Goal: Information Seeking & Learning: Learn about a topic

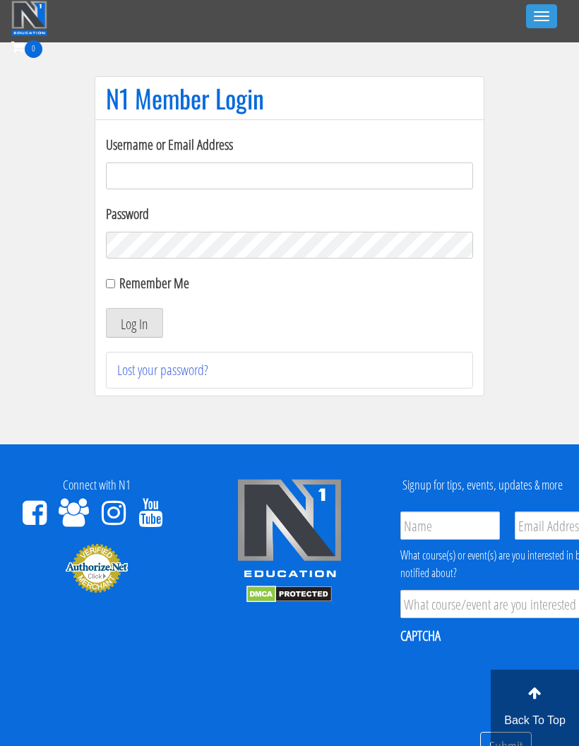
type input "[EMAIL_ADDRESS][DOMAIN_NAME]"
click at [150, 333] on button "Log In" at bounding box center [134, 323] width 57 height 30
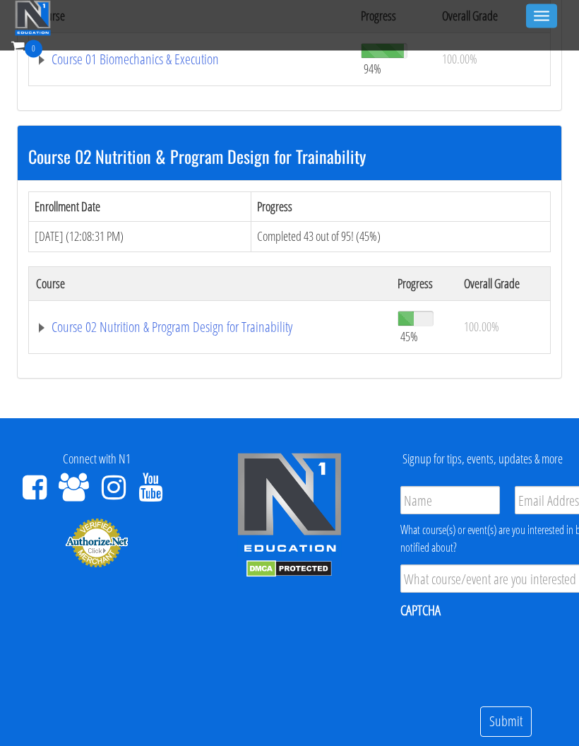
scroll to position [602, 0]
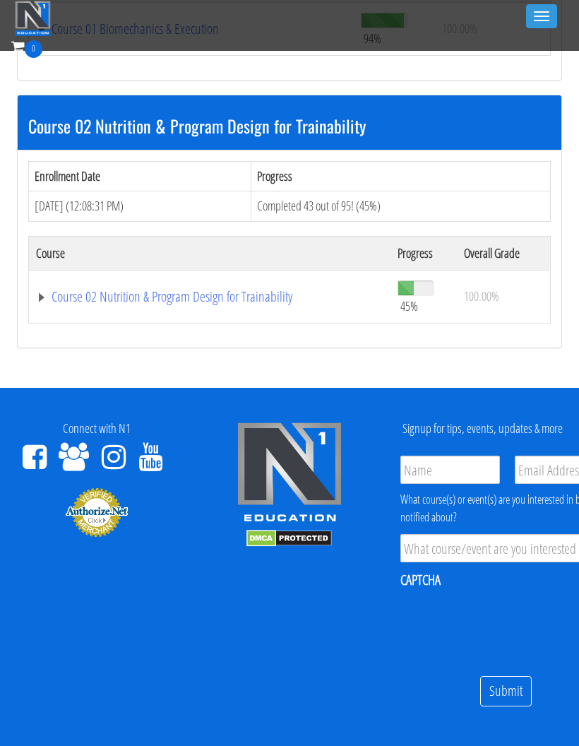
click at [88, 292] on link "Course 02 Nutrition & Program Design for Trainability" at bounding box center [209, 297] width 347 height 14
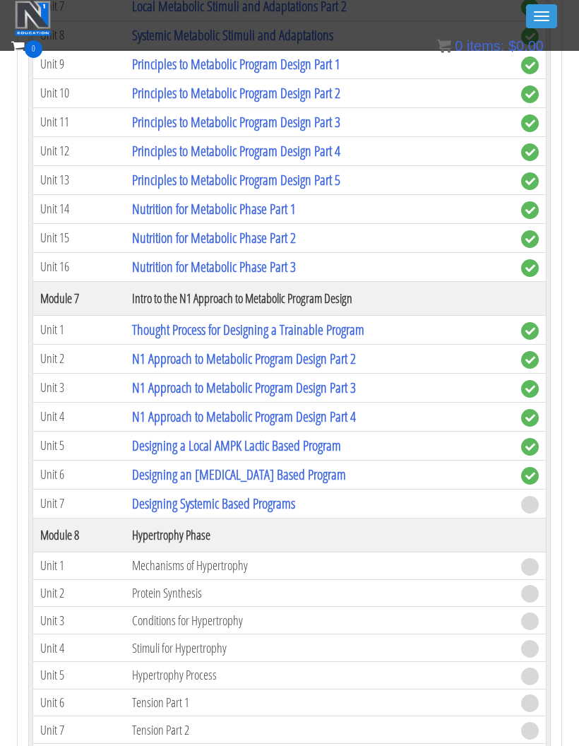
scroll to position [1938, 0]
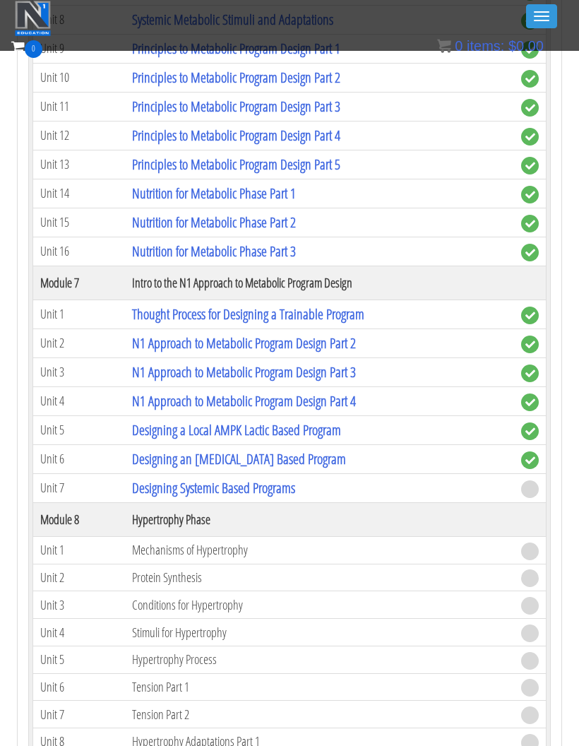
click at [267, 482] on link "Designing Systemic Based Programs" at bounding box center [213, 487] width 163 height 19
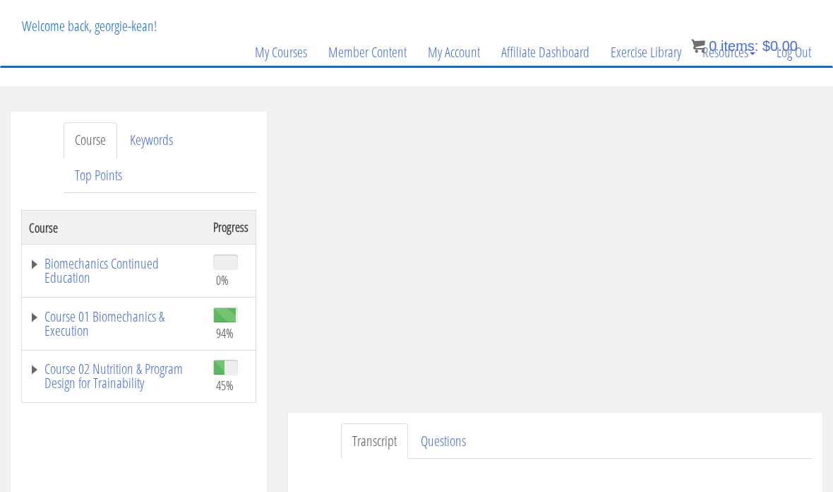
scroll to position [94, 0]
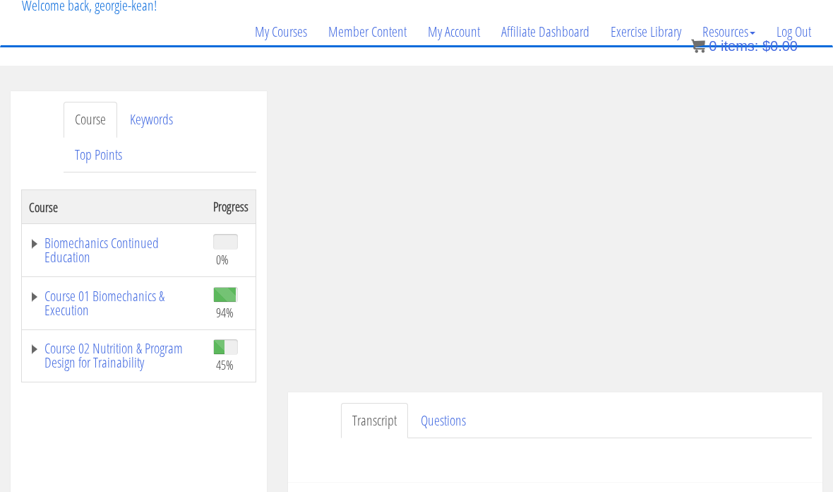
click at [578, 452] on div "Have a question on this unit? Please submit it here: Name * First Last Email * *" at bounding box center [555, 455] width 513 height 34
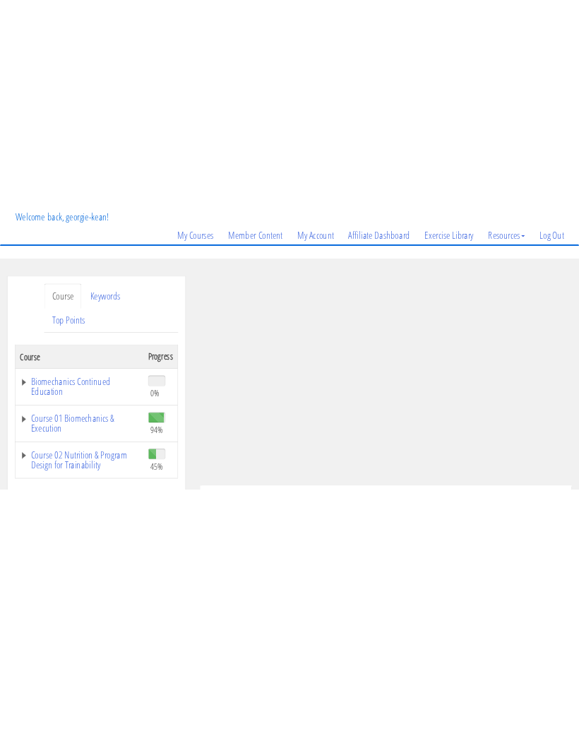
scroll to position [135, 0]
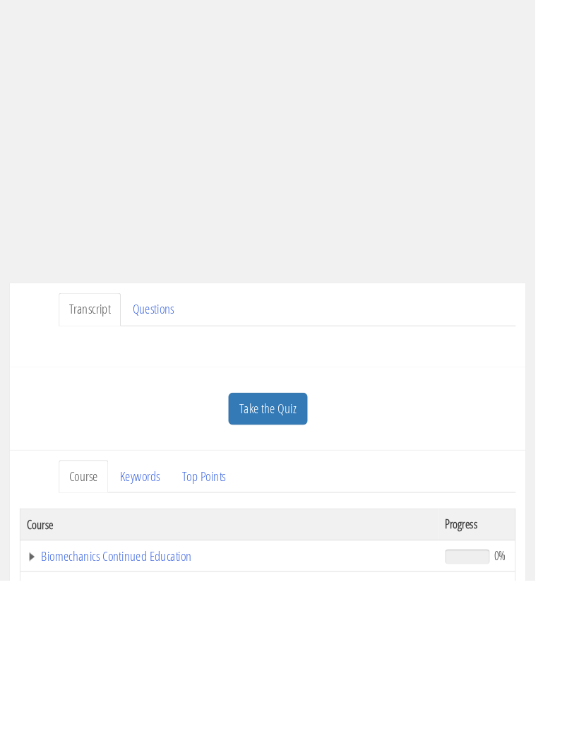
click at [318, 542] on link "Take the Quiz" at bounding box center [289, 559] width 85 height 35
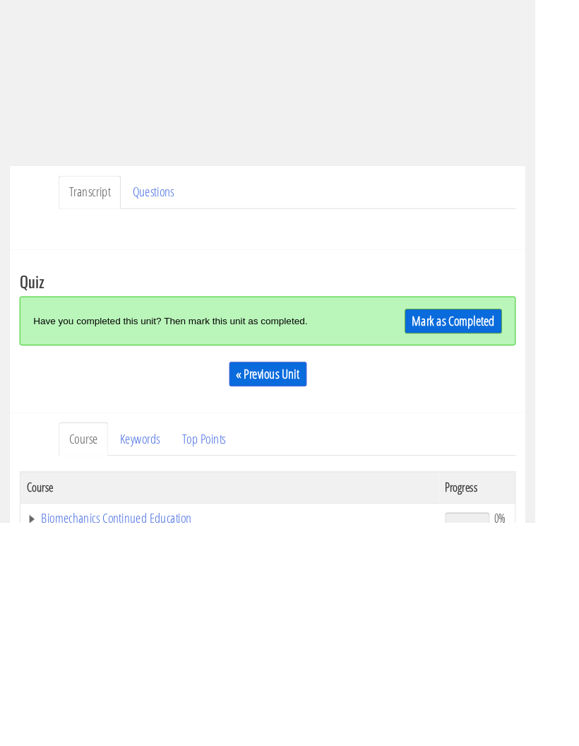
scroll to position [64, 0]
click at [526, 514] on link "Mark as Completed" at bounding box center [490, 527] width 105 height 27
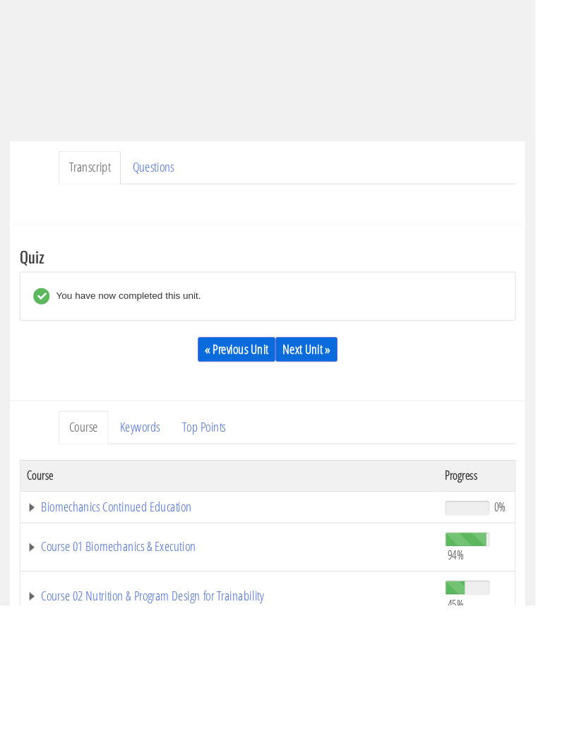
scroll to position [0, 0]
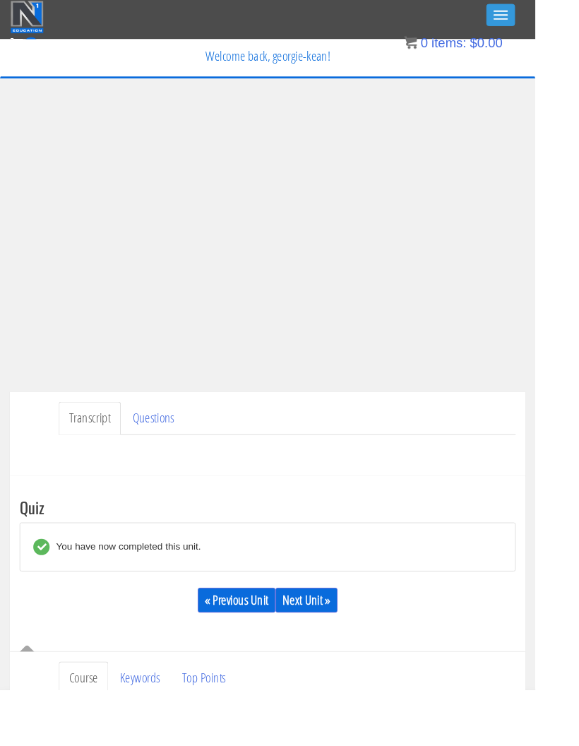
click at [542, 26] on button "Toggle navigation" at bounding box center [541, 16] width 31 height 24
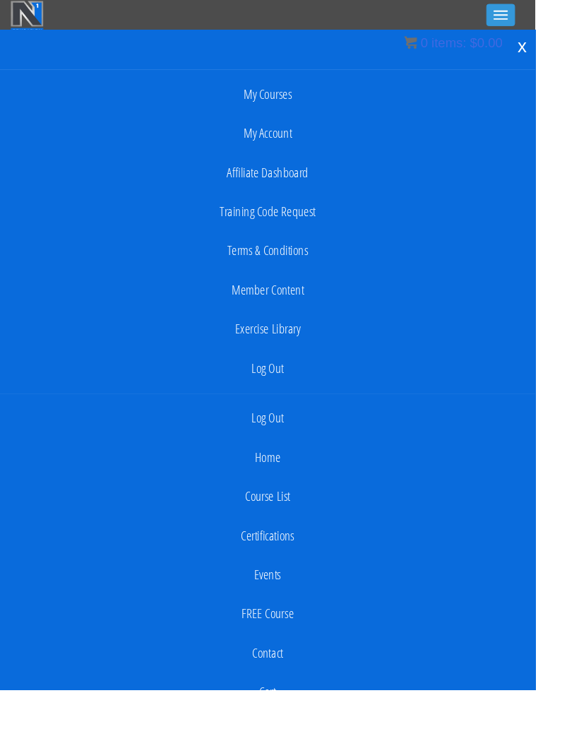
click at [326, 107] on link "My Courses" at bounding box center [289, 102] width 565 height 28
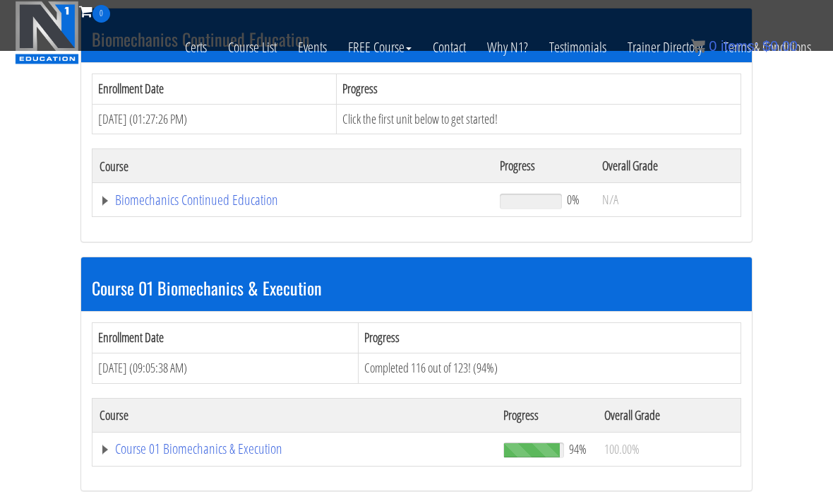
scroll to position [170, 0]
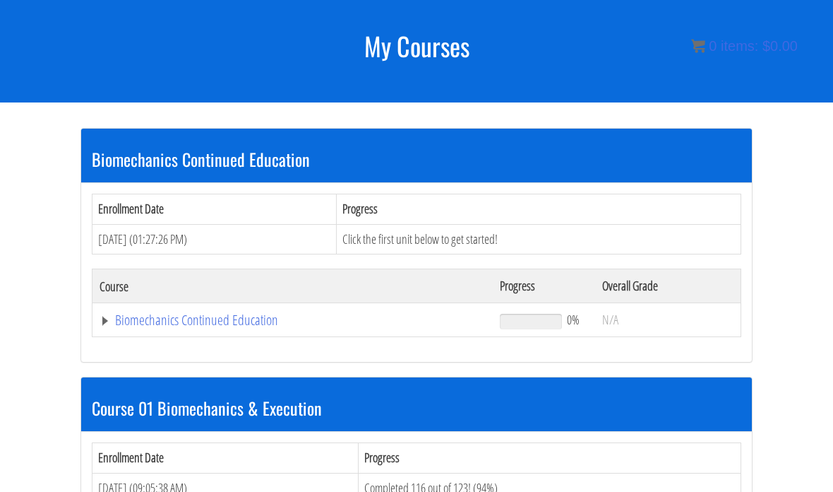
click at [499, 236] on td "Click the first unit below to get started!" at bounding box center [538, 239] width 405 height 30
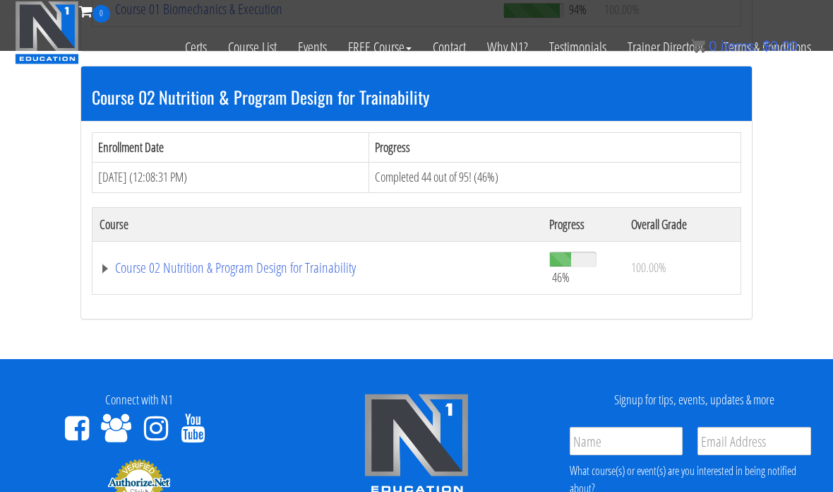
scroll to position [598, 0]
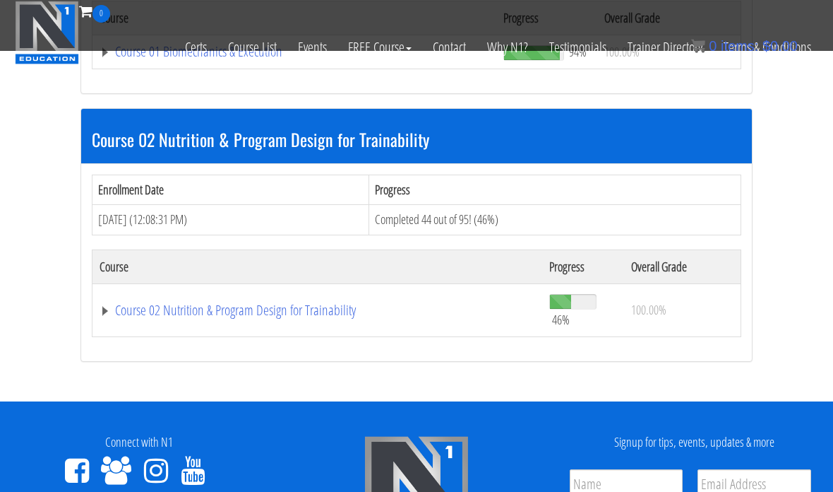
click at [323, 311] on link "Course 02 Nutrition & Program Design for Trainability" at bounding box center [318, 310] width 436 height 14
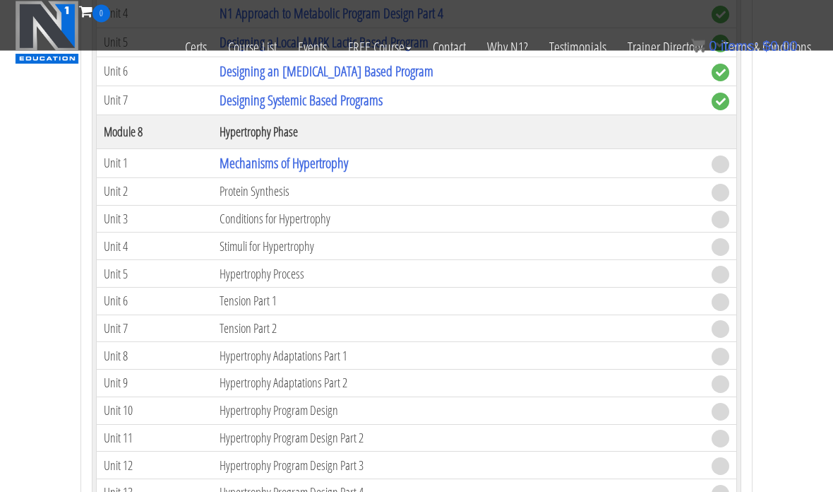
scroll to position [2351, 0]
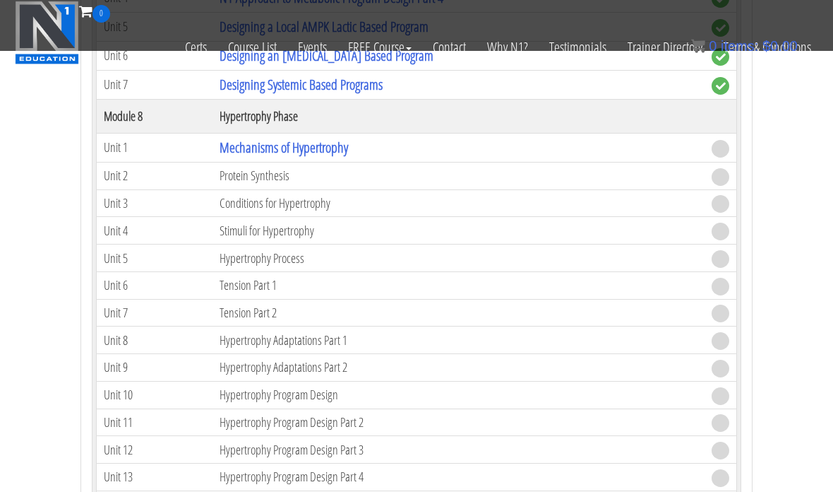
click at [347, 145] on link "Mechanisms of Hypertrophy" at bounding box center [284, 147] width 129 height 19
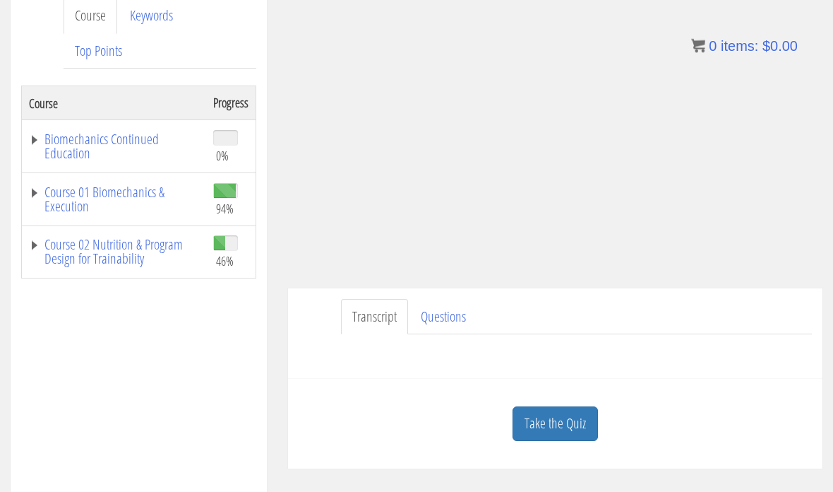
scroll to position [198, 0]
click at [566, 419] on link "Take the Quiz" at bounding box center [555, 422] width 85 height 35
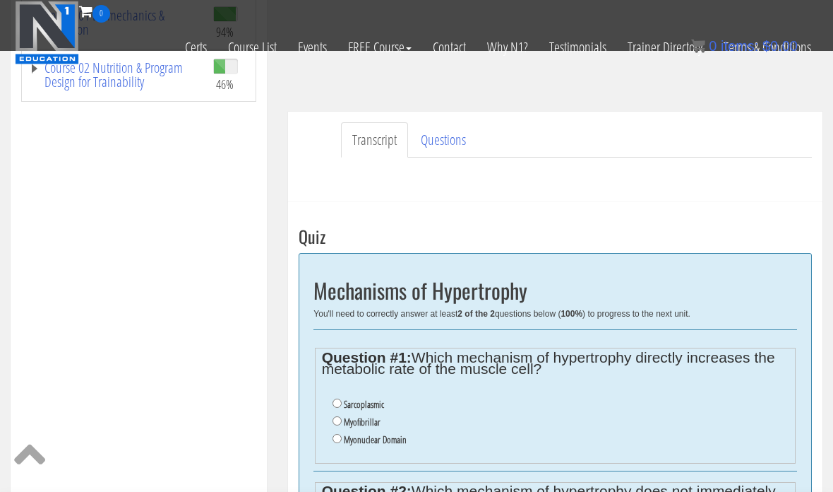
scroll to position [507, 0]
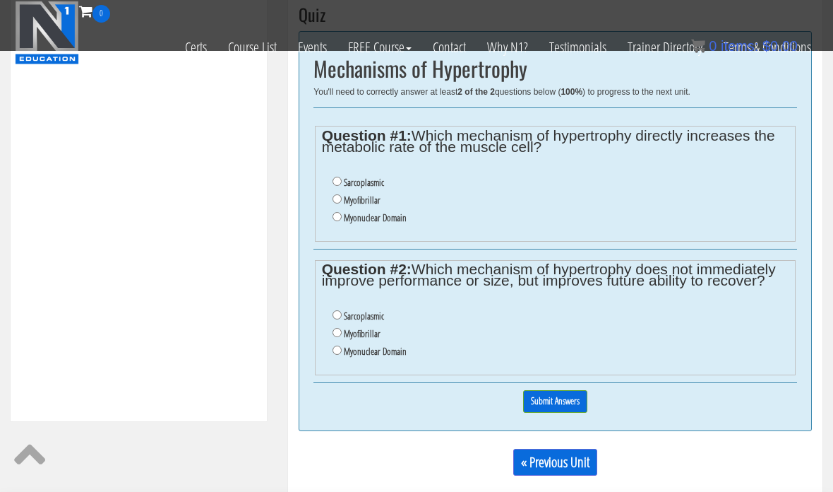
click at [336, 202] on input "Myofibrillar" at bounding box center [337, 198] width 9 height 9
radio input "true"
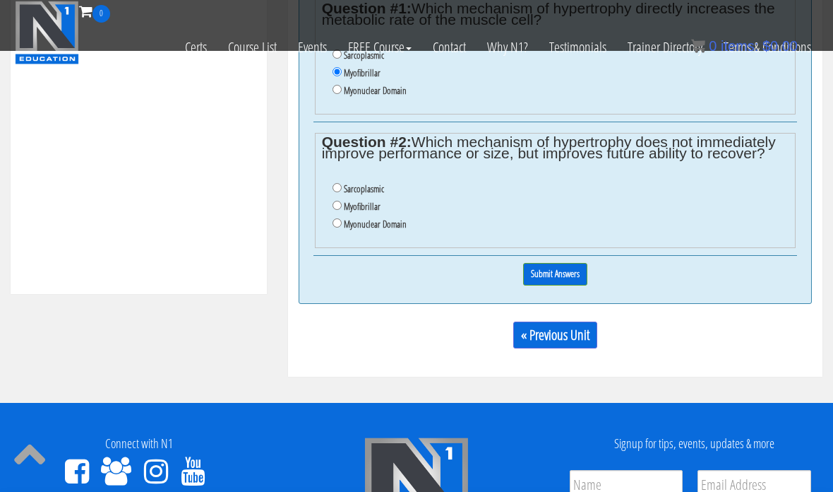
scroll to position [635, 0]
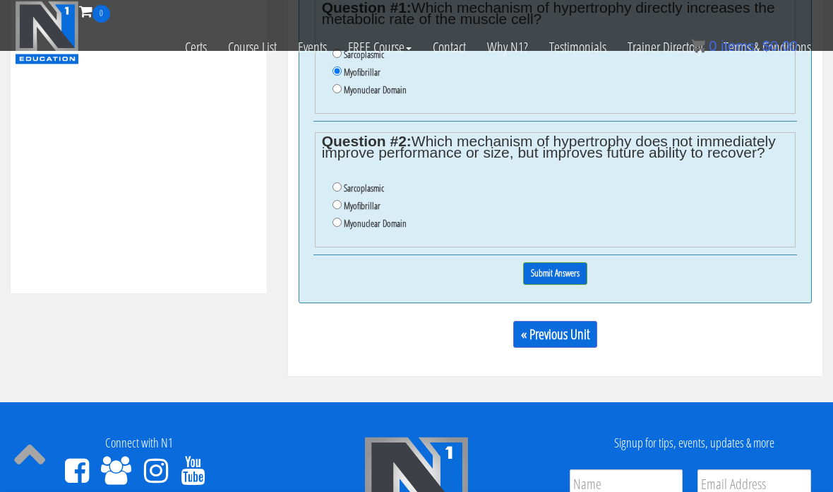
click at [337, 185] on input "Sarcoplasmic" at bounding box center [337, 186] width 9 height 9
radio input "true"
click at [536, 283] on input "Submit Answers" at bounding box center [555, 273] width 64 height 22
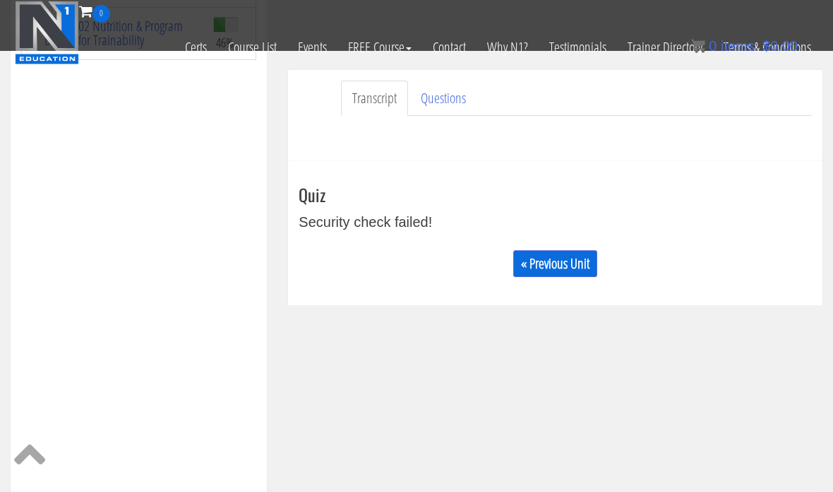
scroll to position [326, 0]
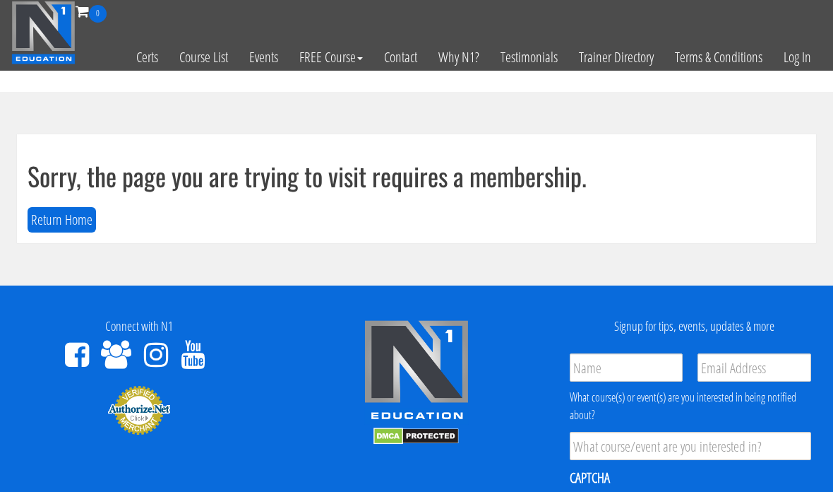
click at [803, 62] on link "Log In" at bounding box center [797, 57] width 49 height 69
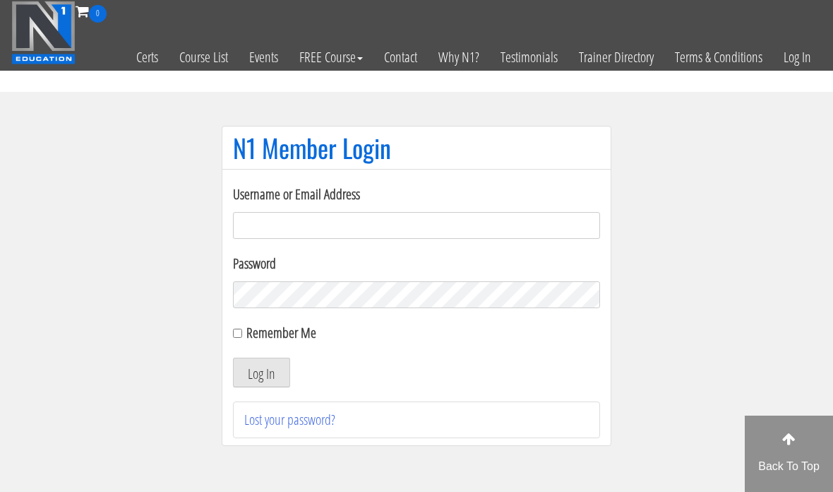
scroll to position [51, 0]
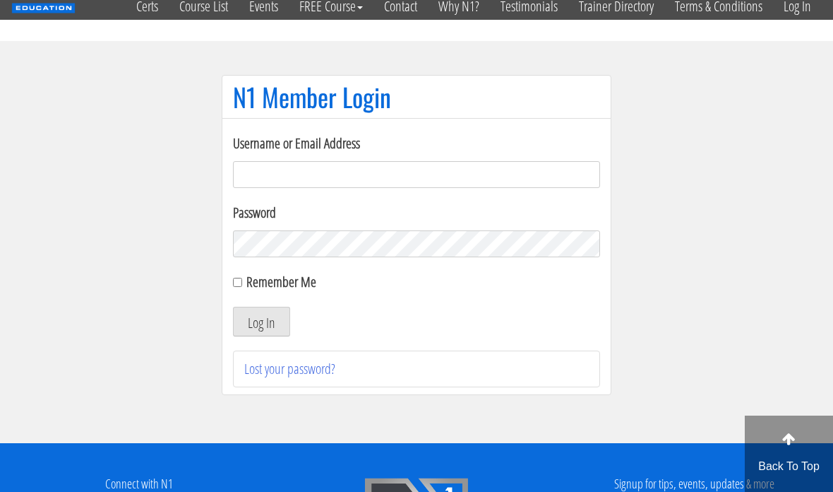
type input "georgiekean@gmail.com"
click at [269, 332] on button "Log In" at bounding box center [261, 321] width 57 height 30
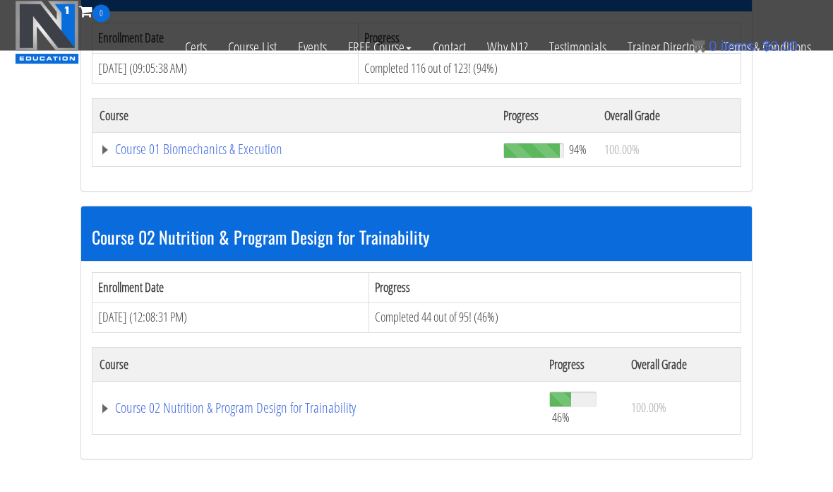
scroll to position [501, 0]
click at [251, 412] on link "Course 02 Nutrition & Program Design for Trainability" at bounding box center [318, 407] width 436 height 14
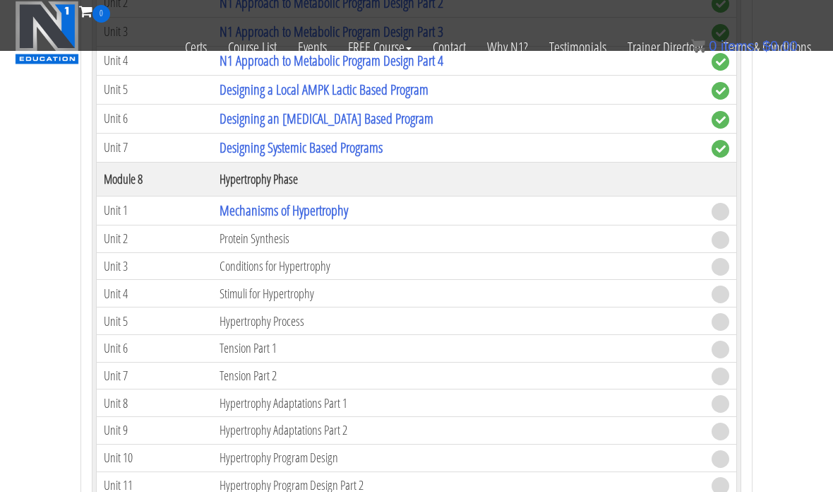
scroll to position [2349, 0]
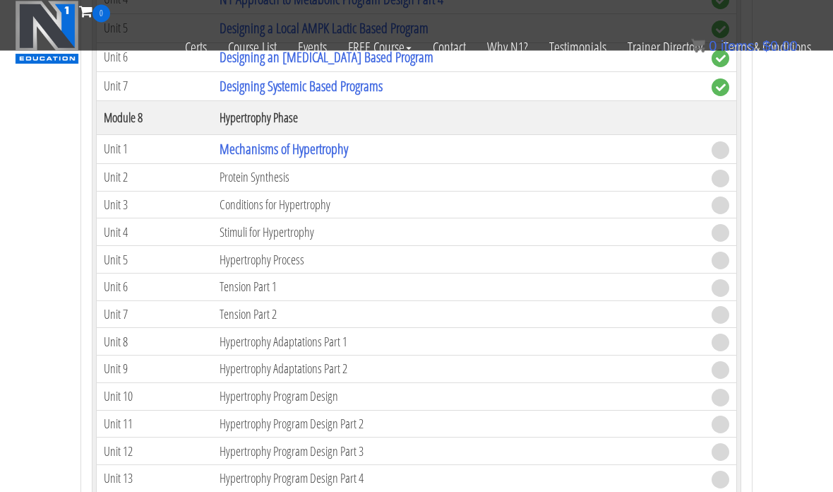
click at [306, 141] on link "Mechanisms of Hypertrophy" at bounding box center [284, 149] width 129 height 19
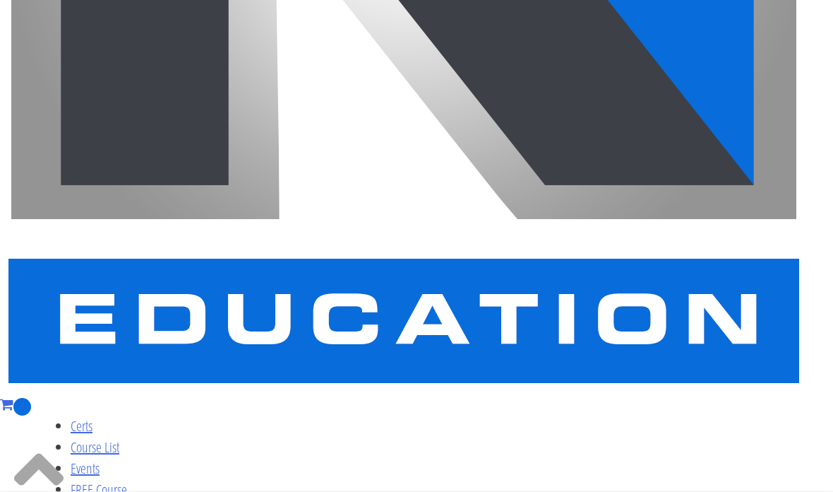
scroll to position [411, 0]
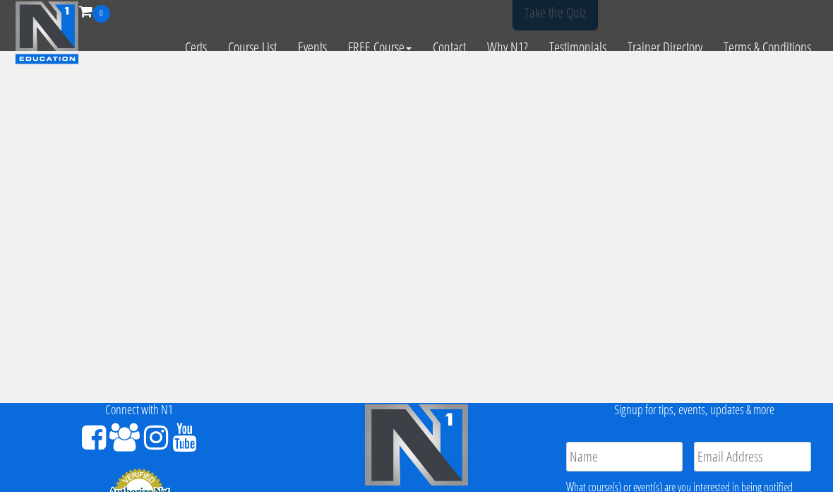
click at [568, 30] on link "Take the Quiz" at bounding box center [555, 13] width 85 height 35
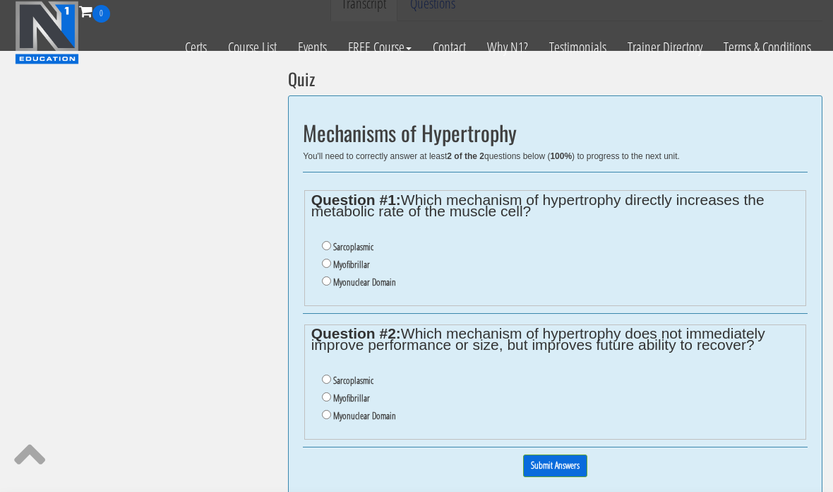
scroll to position [396, 0]
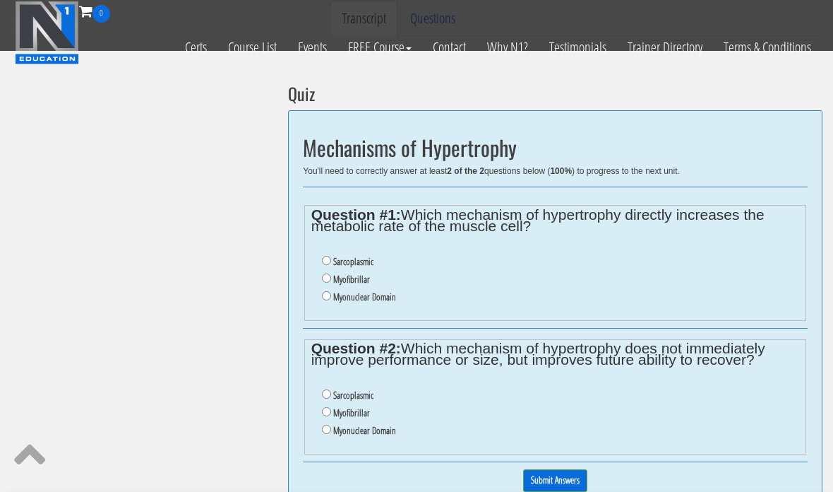
click at [370, 285] on label "Myofibrillar" at bounding box center [351, 278] width 37 height 11
click at [331, 282] on input "Myofibrillar" at bounding box center [326, 277] width 9 height 9
radio input "true"
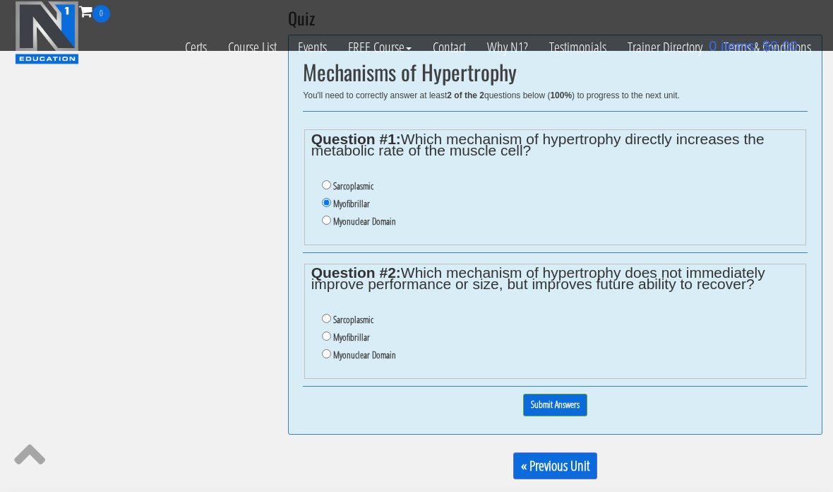
scroll to position [471, 0]
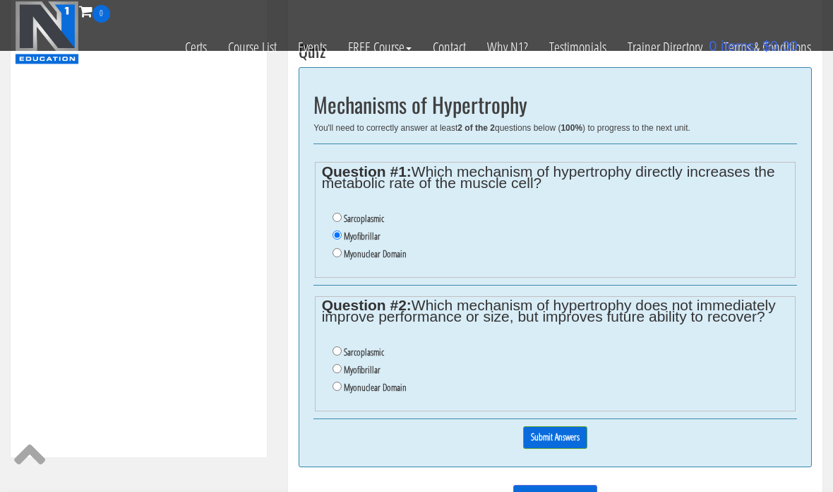
click at [347, 353] on label "Sarcoplasmic" at bounding box center [364, 351] width 40 height 11
click at [342, 353] on input "Sarcoplasmic" at bounding box center [337, 350] width 9 height 9
radio input "true"
click at [569, 448] on input "Submit Answers" at bounding box center [555, 437] width 64 height 22
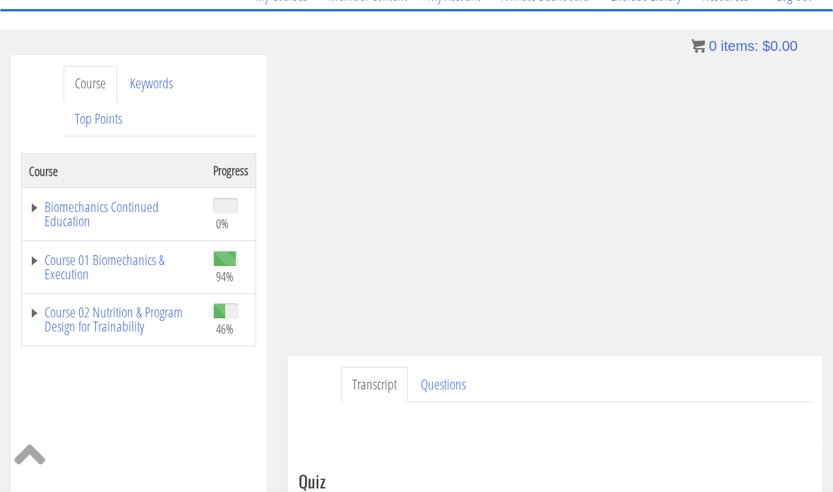
scroll to position [0, 0]
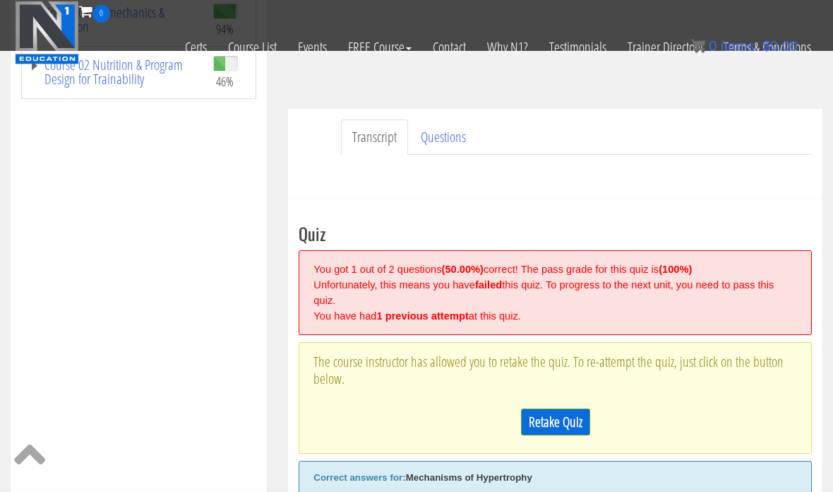
scroll to position [301, 0]
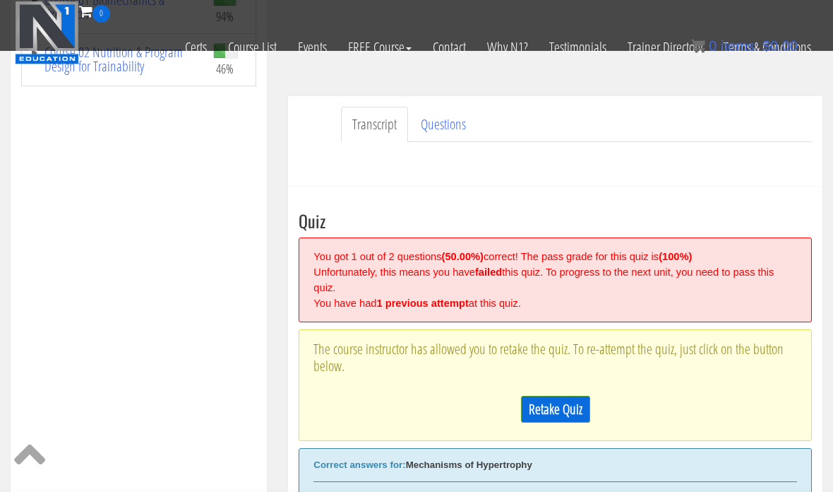
click at [564, 404] on link "Retake Quiz" at bounding box center [555, 408] width 69 height 27
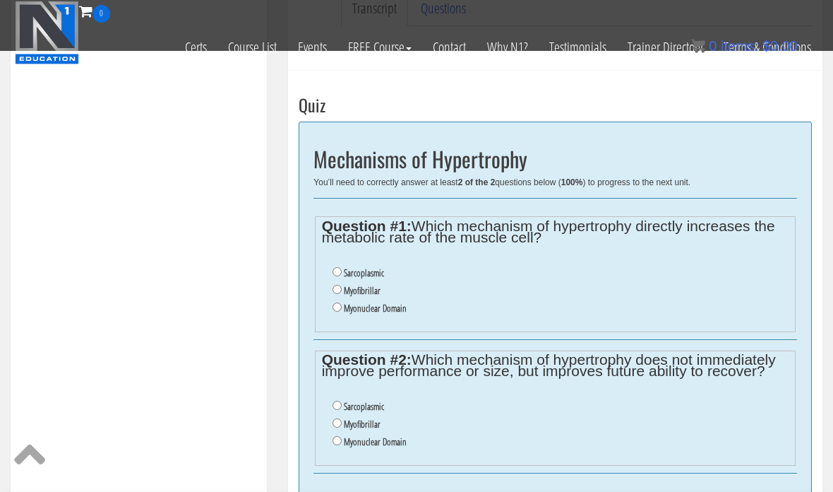
scroll to position [415, 0]
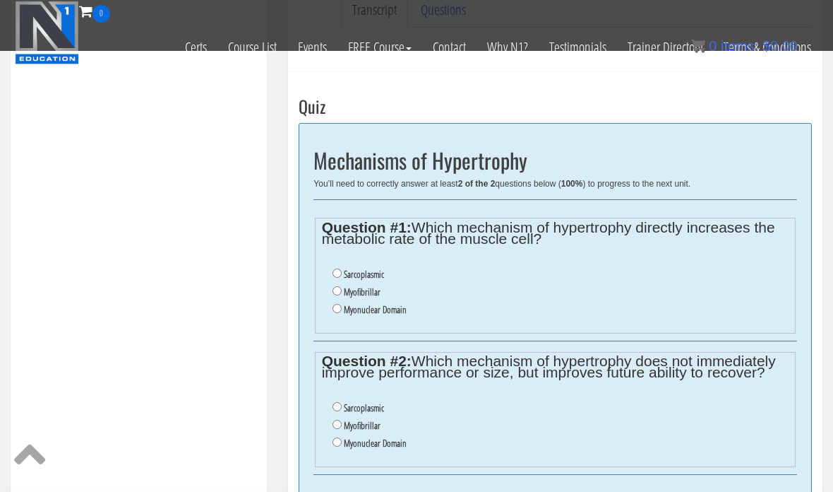
click at [331, 293] on ul "Sarcoplasmic Myofibrillar Myonuclear Domain" at bounding box center [555, 291] width 467 height 67
click at [342, 288] on input "Myofibrillar" at bounding box center [337, 290] width 9 height 9
radio input "true"
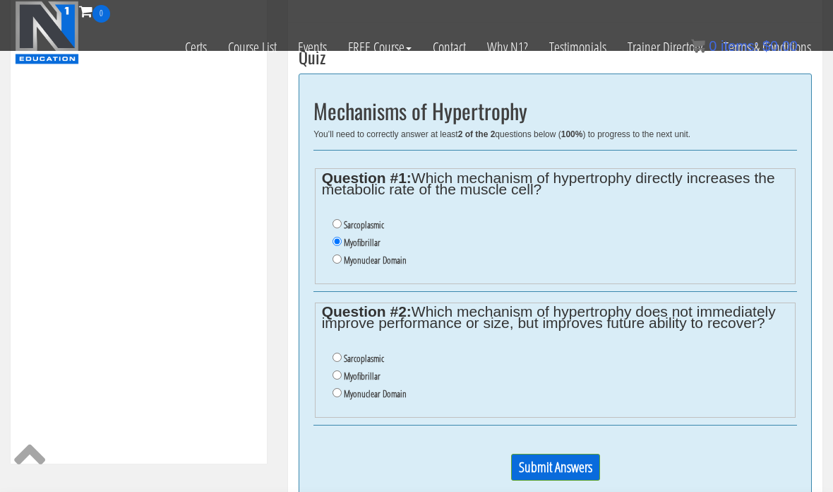
scroll to position [470, 0]
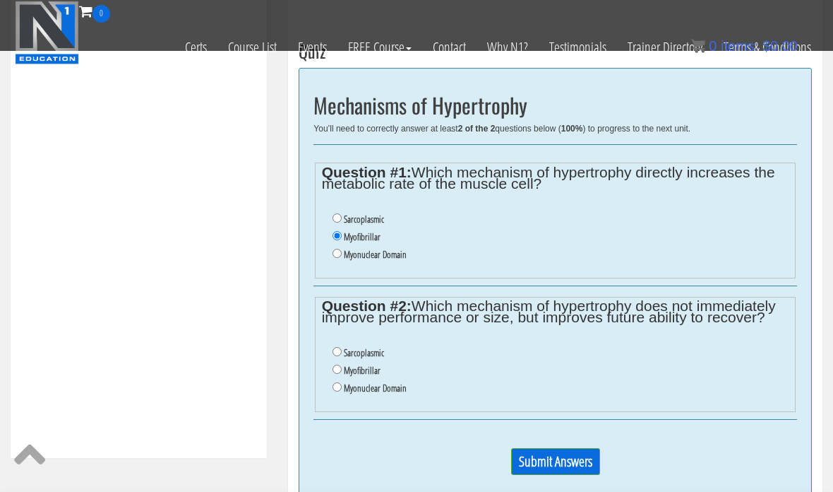
click at [340, 389] on input "Myonuclear Domain" at bounding box center [337, 386] width 9 height 9
radio input "true"
click at [544, 460] on input "Submit Answers" at bounding box center [555, 461] width 89 height 27
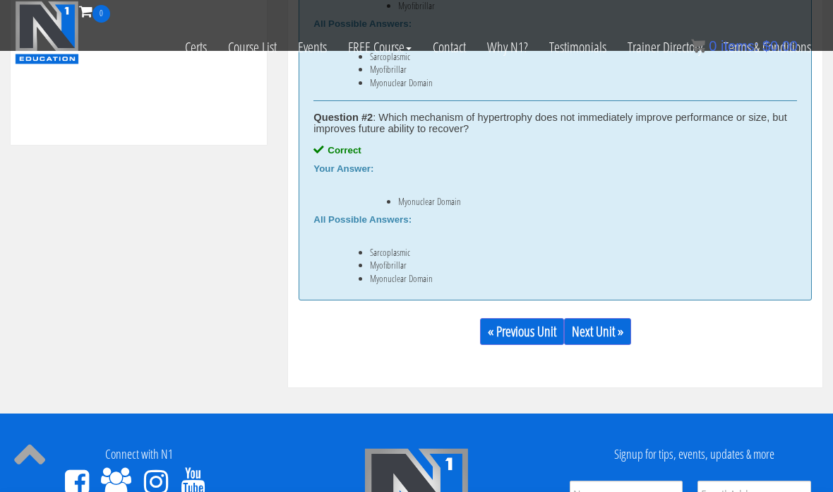
scroll to position [790, 0]
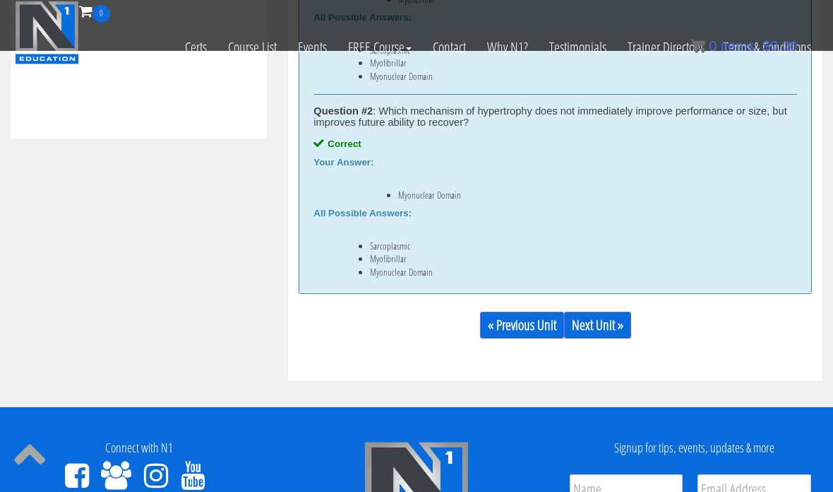
click at [613, 323] on link "Next Unit »" at bounding box center [597, 324] width 67 height 27
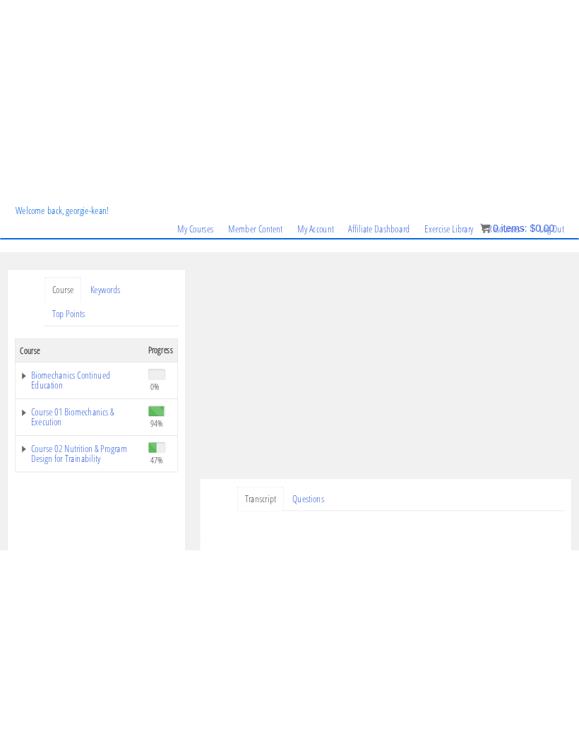
scroll to position [96, 0]
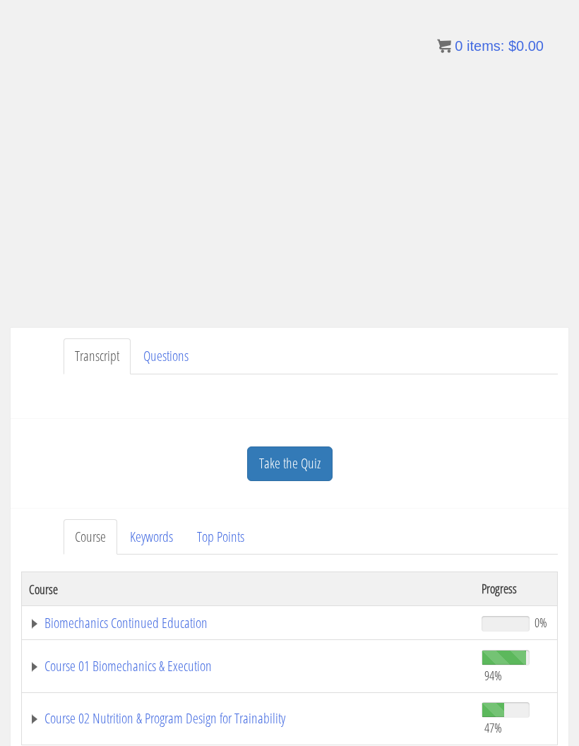
click at [316, 475] on link "Take the Quiz" at bounding box center [289, 463] width 85 height 35
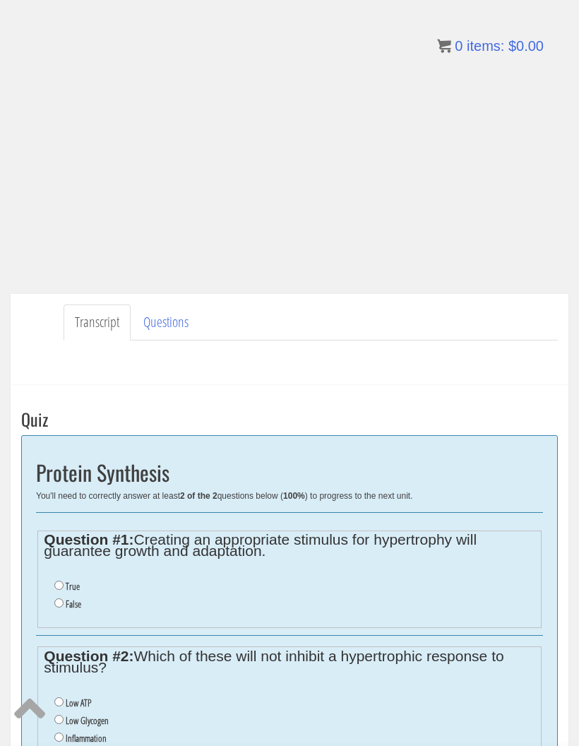
scroll to position [0, 0]
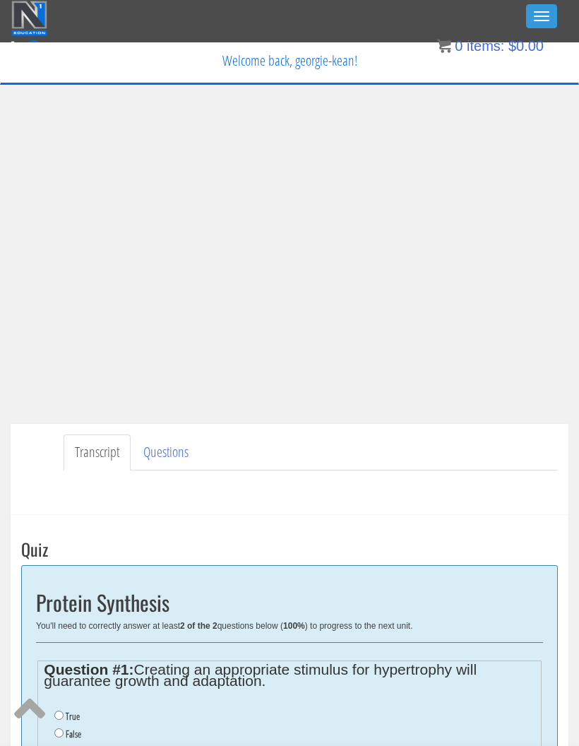
click at [551, 17] on button "Toggle navigation" at bounding box center [541, 16] width 31 height 24
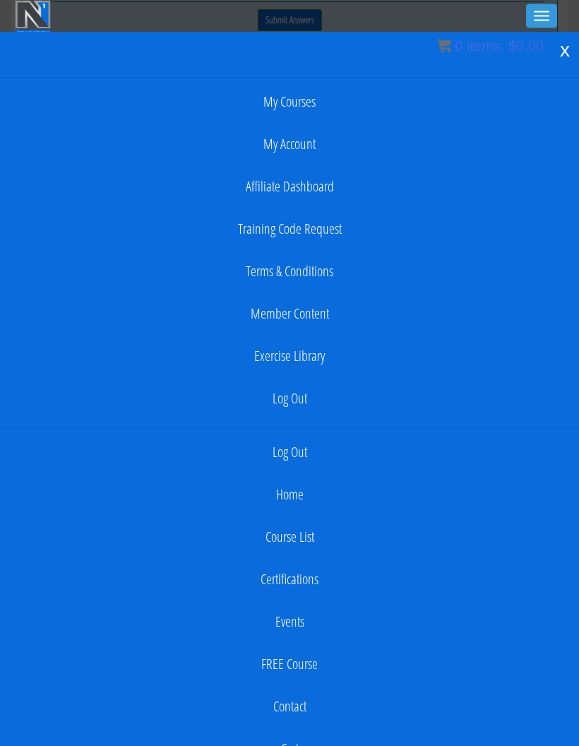
click at [569, 59] on div "x" at bounding box center [565, 50] width 28 height 30
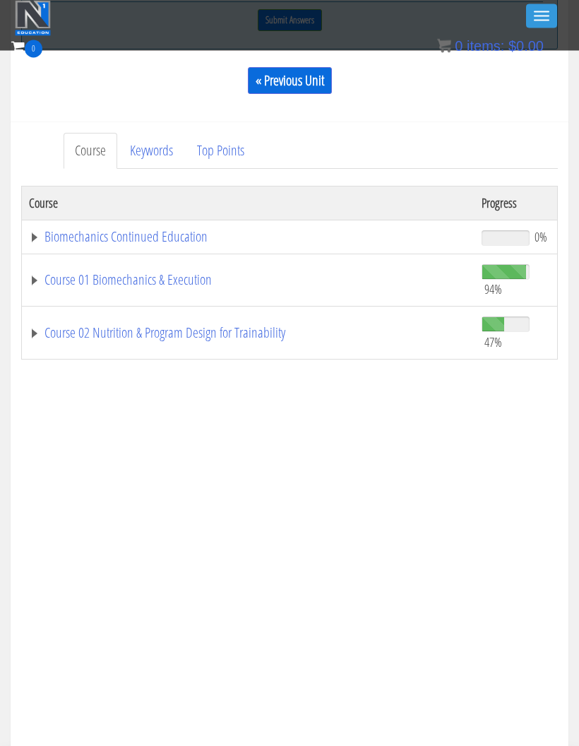
scroll to position [890, 0]
